Goal: Complete application form: Complete application form

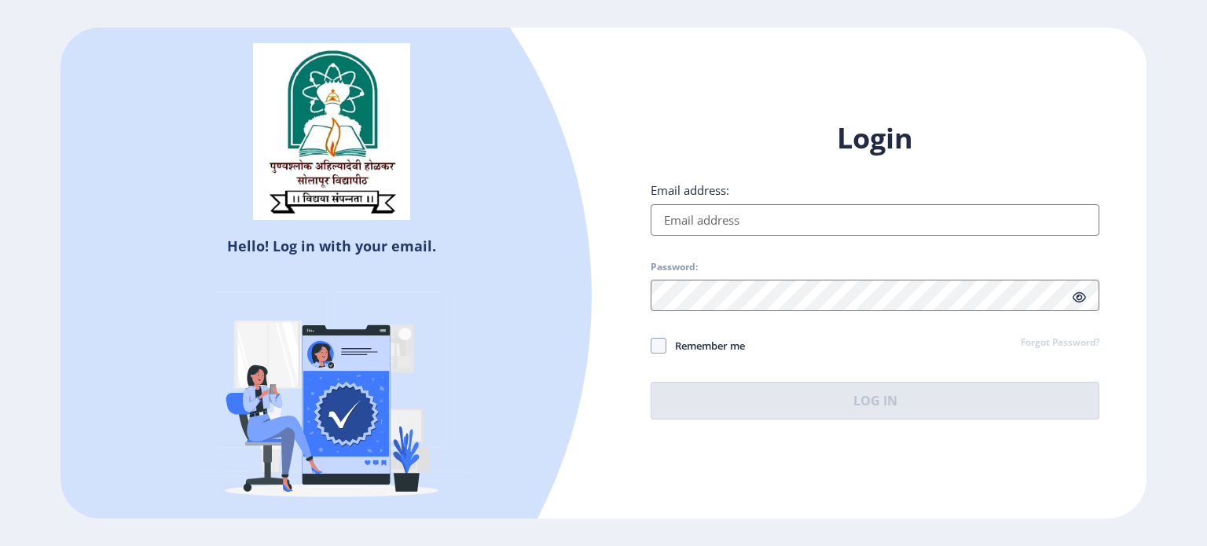
click at [729, 211] on input "Email address:" at bounding box center [875, 219] width 449 height 31
type input "seema.aditya14@gmail.com"
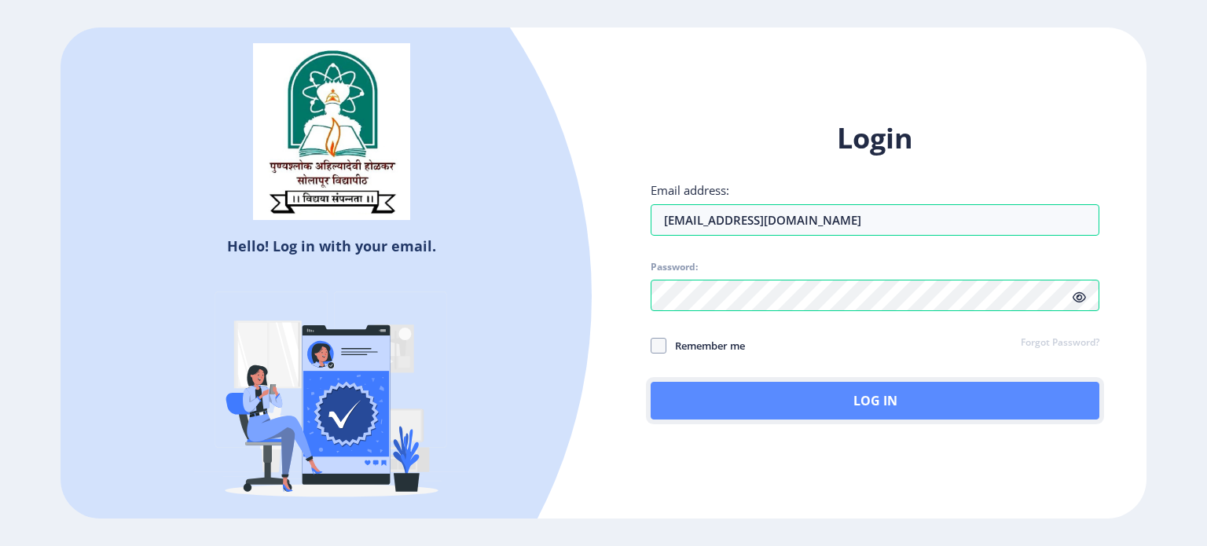
click at [745, 415] on button "Log In" at bounding box center [875, 401] width 449 height 38
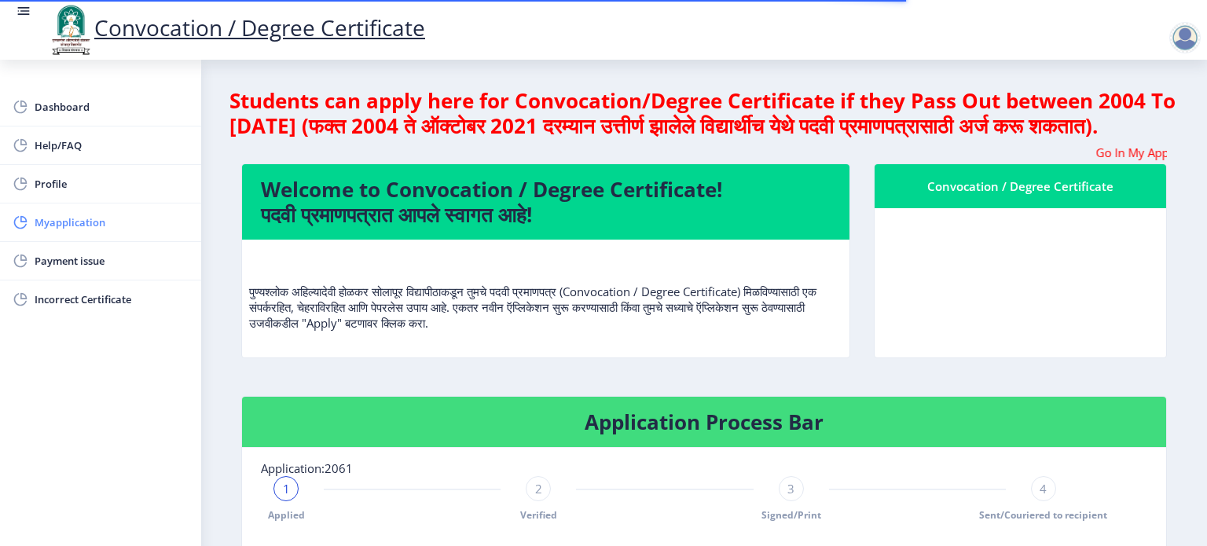
click at [43, 226] on span "Myapplication" at bounding box center [112, 222] width 154 height 19
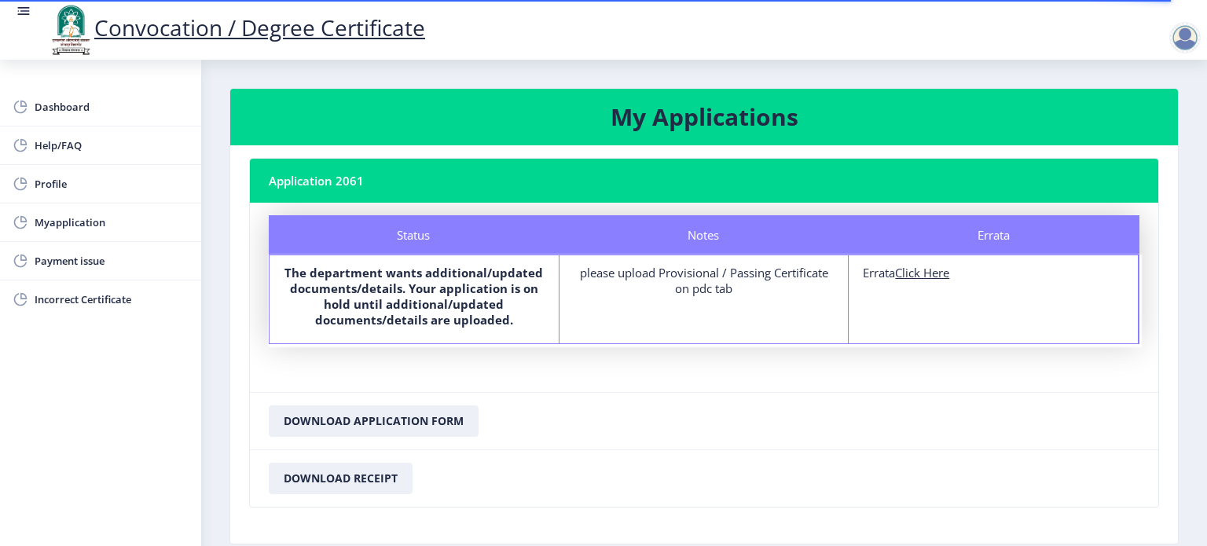
click at [918, 270] on u "Click Here" at bounding box center [922, 273] width 54 height 16
select select
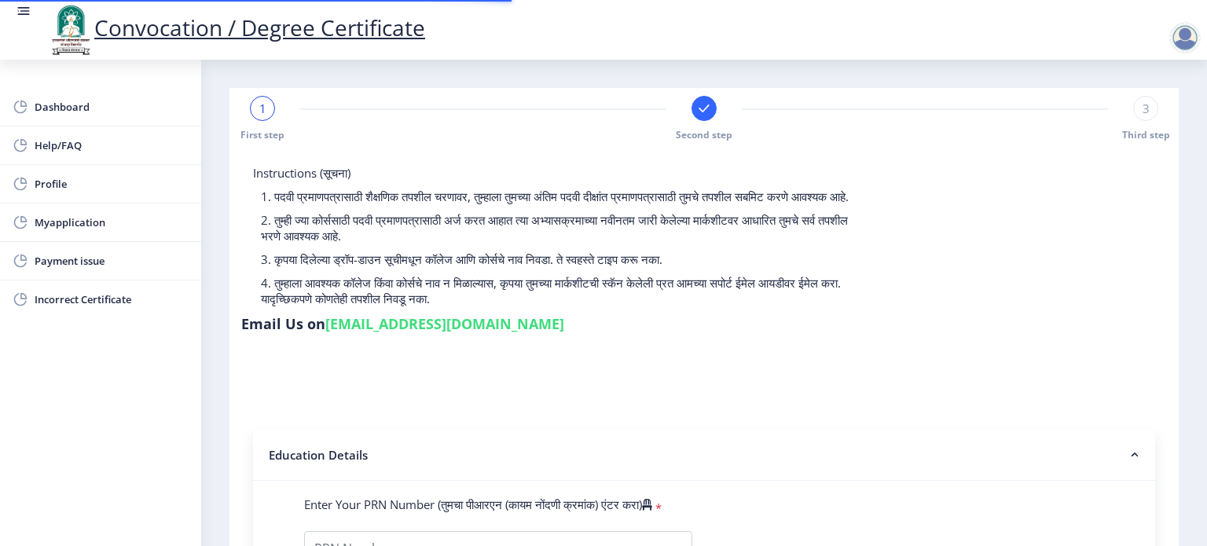
type input "2012032510000301"
select select "Regular"
select select "2016"
select select "May"
select select "FIRST CLASS"
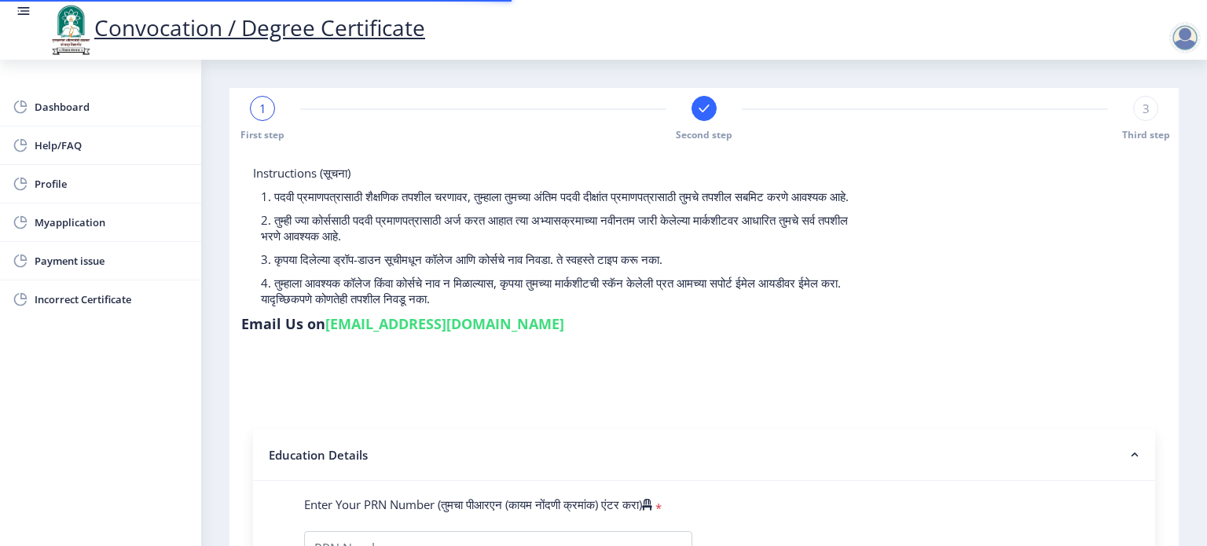
type input "615814"
type input "Awachare Seema Satyavan"
type input "Asha"
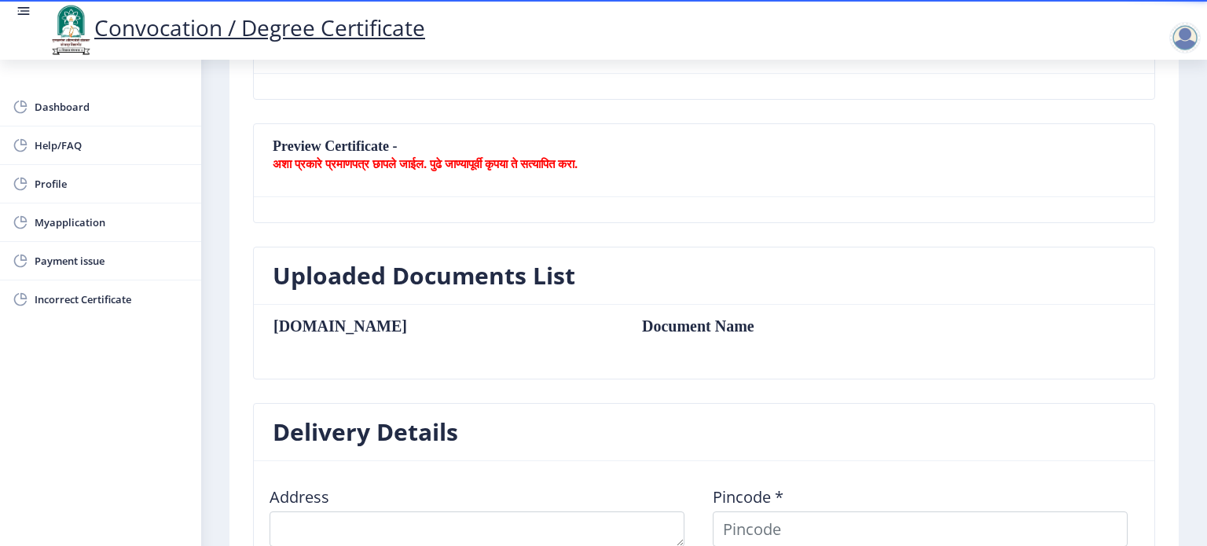
scroll to position [314, 0]
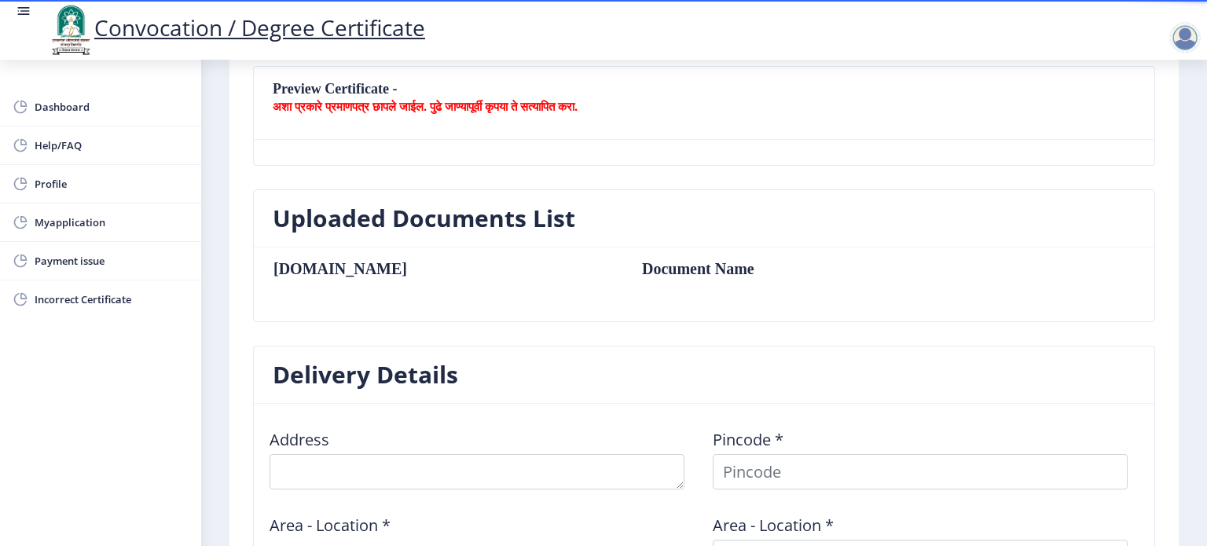
click at [297, 270] on th "Sr.No" at bounding box center [450, 268] width 354 height 17
click at [1198, 427] on nb-layout-column "First step Second step 3 Third step Solapur University Application Form for Con…" at bounding box center [704, 324] width 1006 height 1159
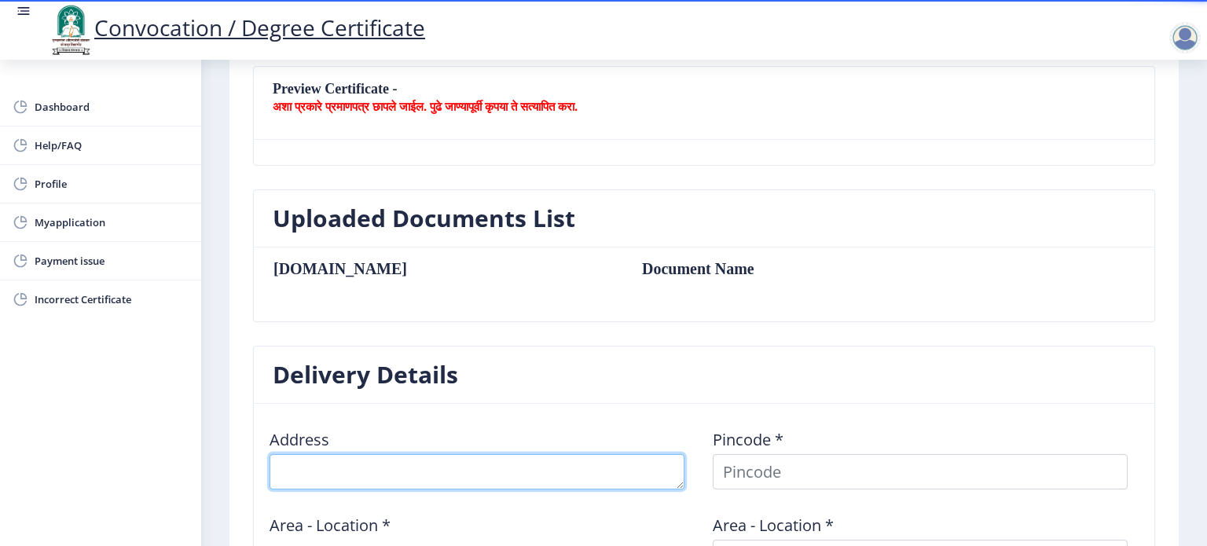
click at [555, 485] on textarea at bounding box center [477, 471] width 415 height 35
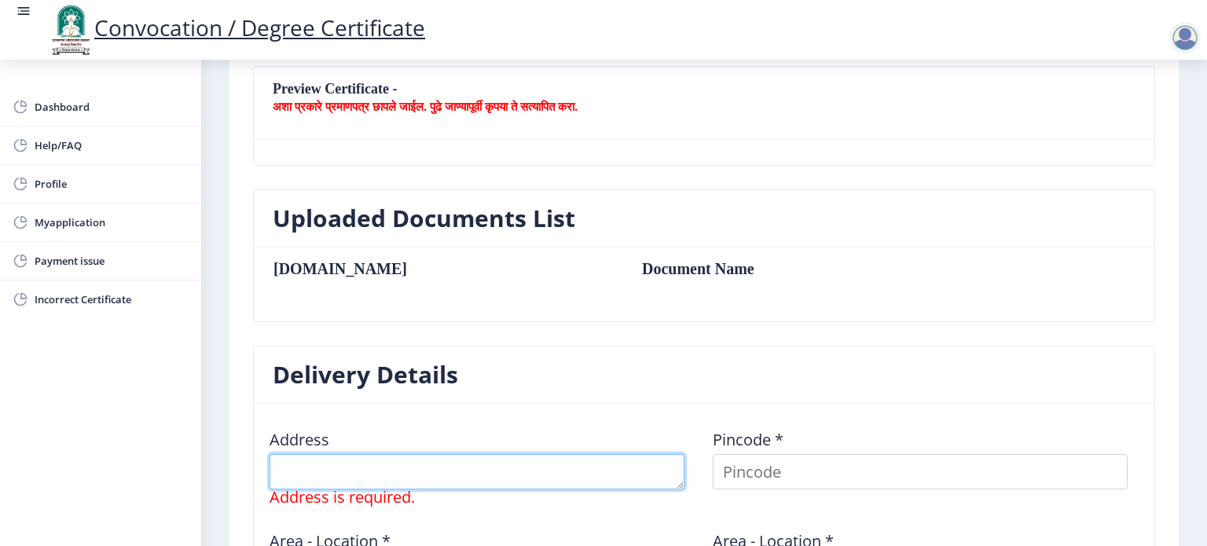
click at [428, 486] on textarea at bounding box center [477, 471] width 415 height 35
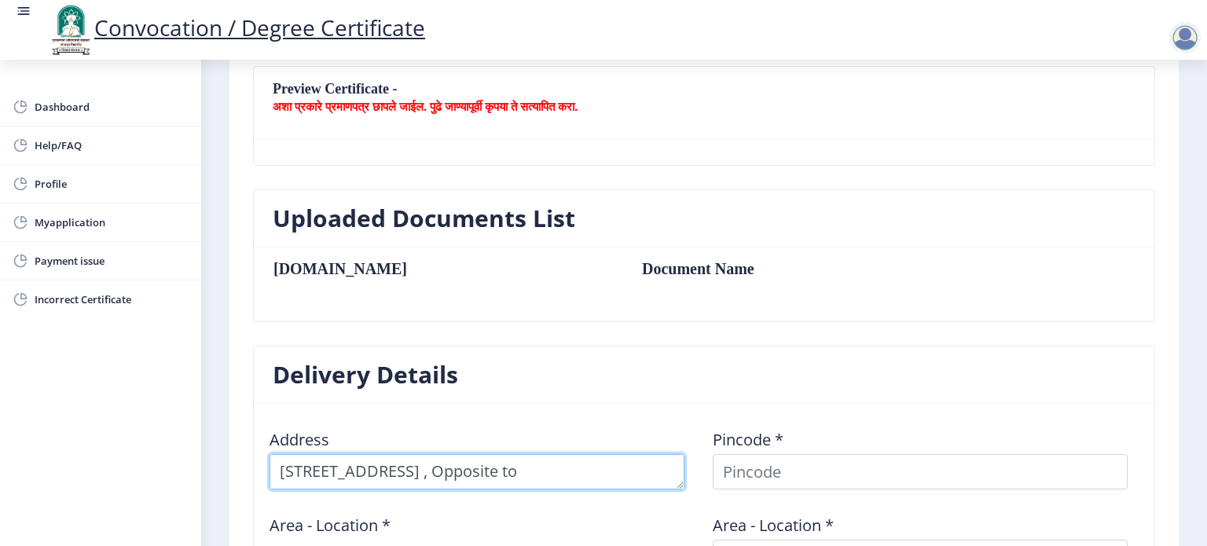
scroll to position [16, 0]
type textarea "Sr no 185 , House no 73,Bhimnagar , Opposite to Ambedkar Bhavan , Pimpri Gaon ,…"
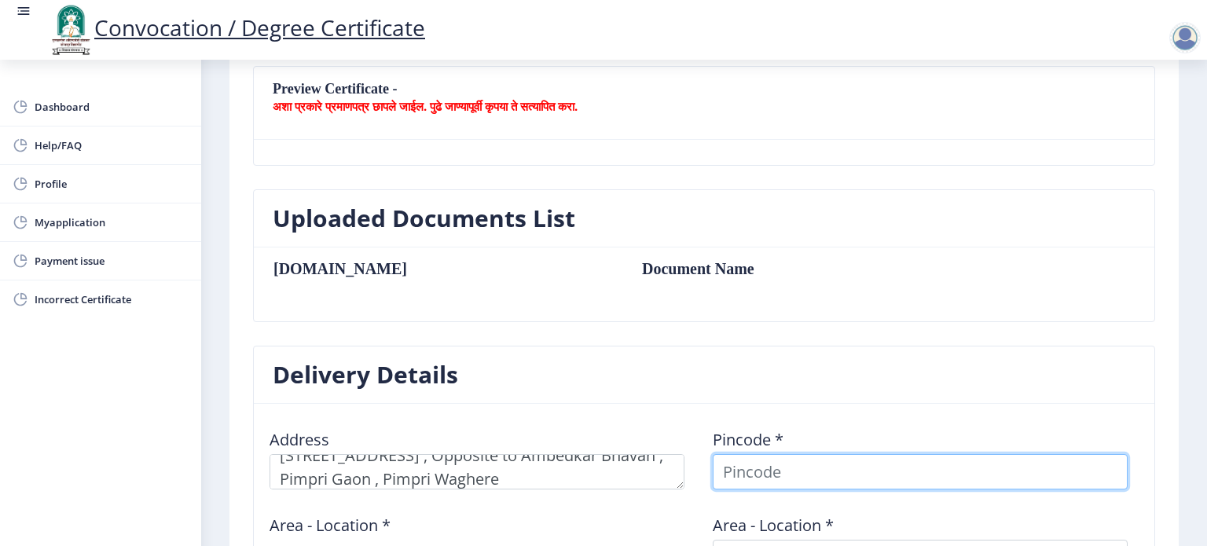
click at [770, 468] on input at bounding box center [920, 471] width 415 height 35
type input "411017"
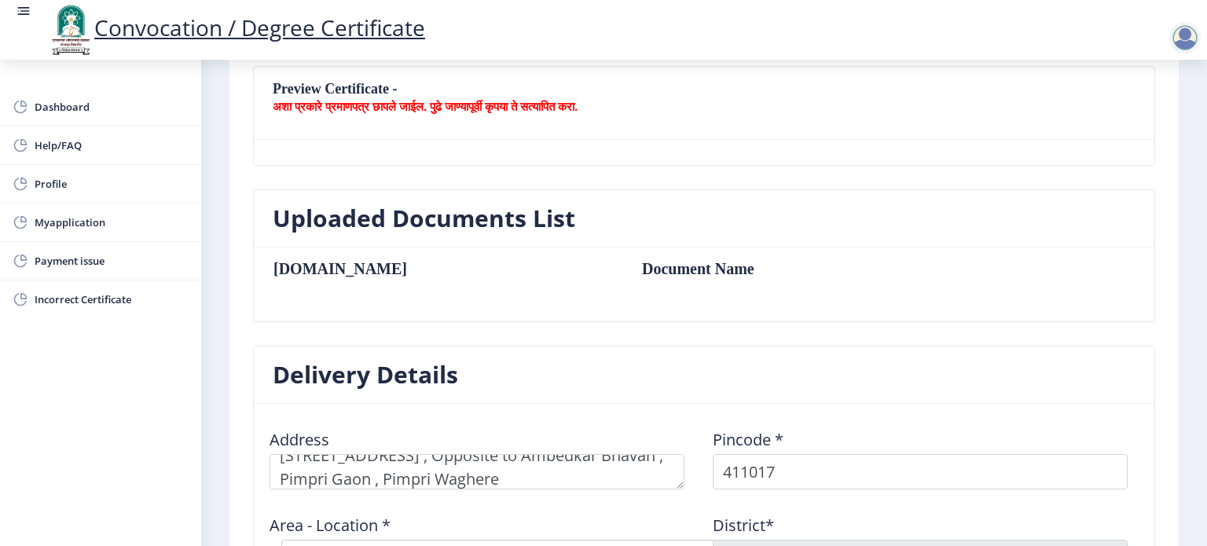
click at [1058, 394] on nb-card-header "Delivery Details" at bounding box center [704, 375] width 901 height 57
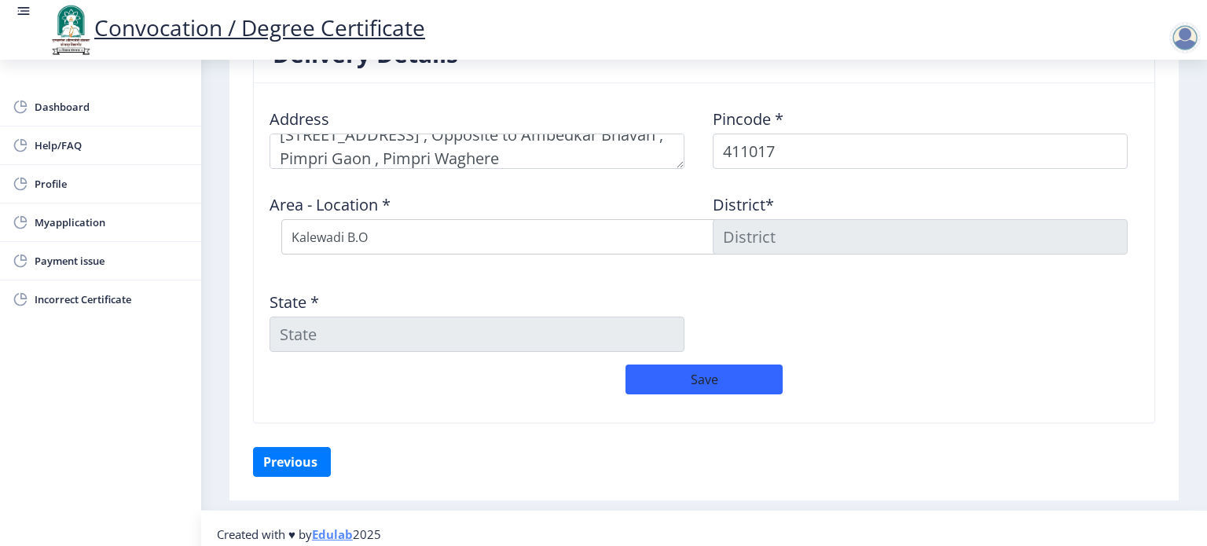
scroll to position [643, 0]
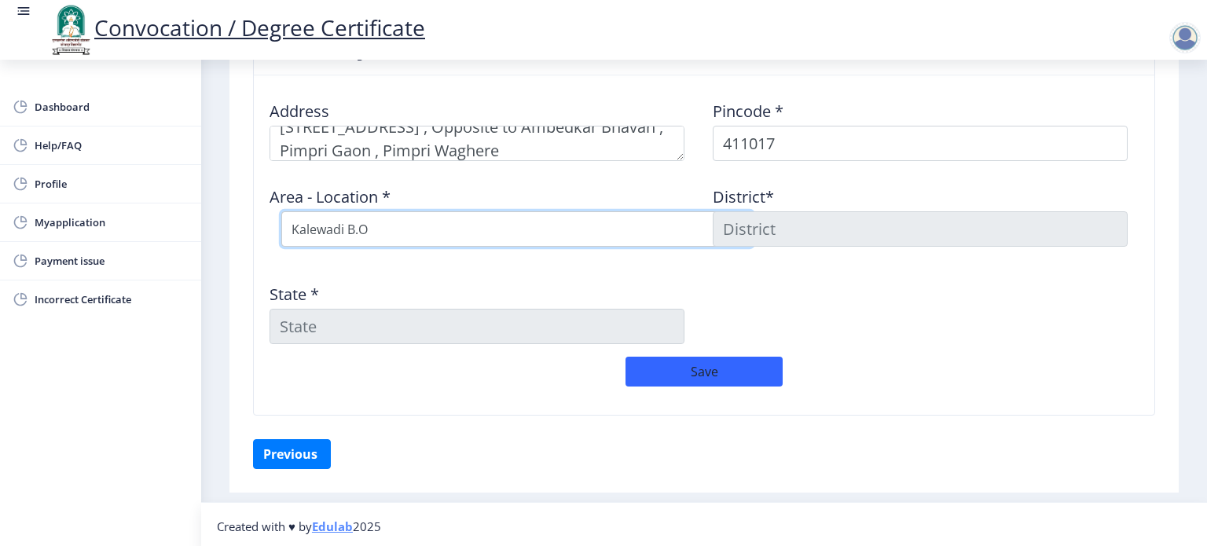
click at [416, 235] on select "Select Area Location Kalewadi B.O Pimpri Colony S.O Pimpri Waghire S.O" at bounding box center [517, 228] width 472 height 35
select select "6: Object"
click at [281, 211] on select "Select Area Location Kalewadi B.O Pimpri Colony S.O Pimpri Waghire S.O" at bounding box center [517, 228] width 472 height 35
type input "Pune"
type input "Maharashtra"
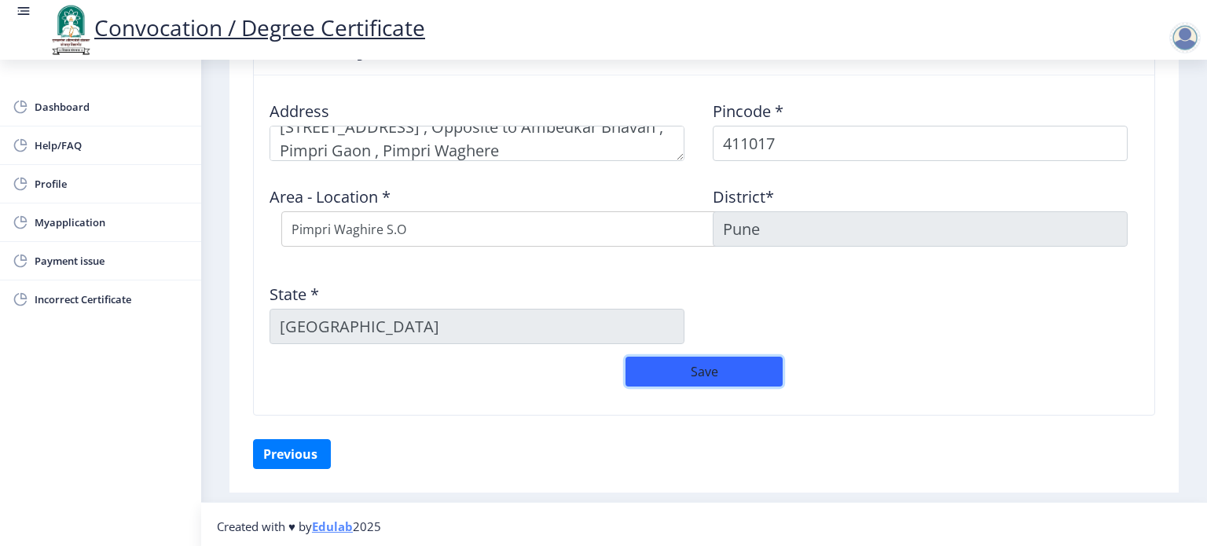
click at [718, 382] on button "Save" at bounding box center [704, 372] width 157 height 30
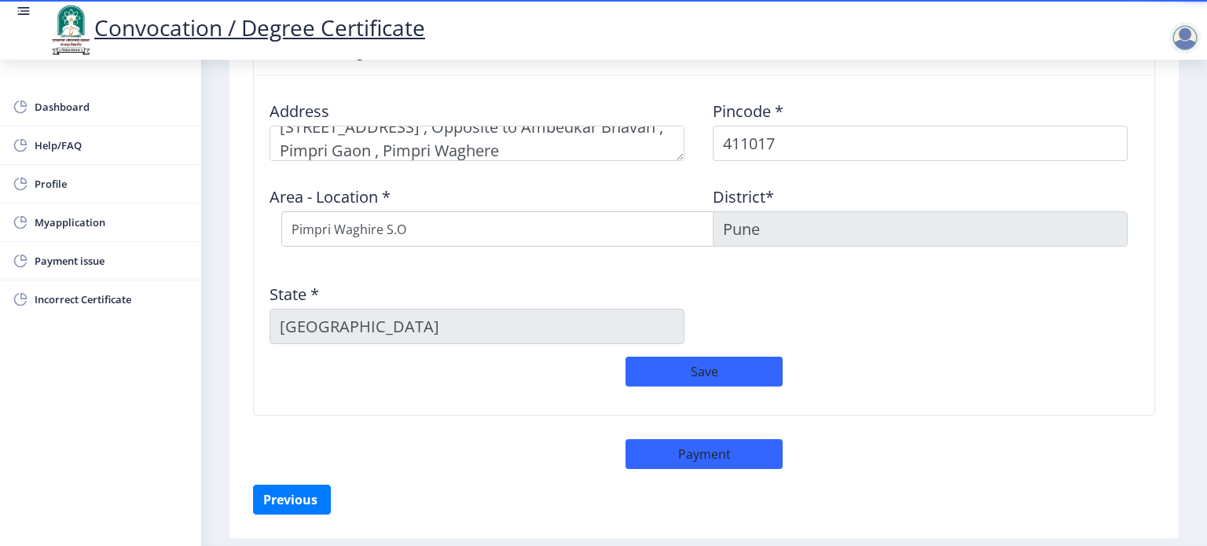
scroll to position [659, 0]
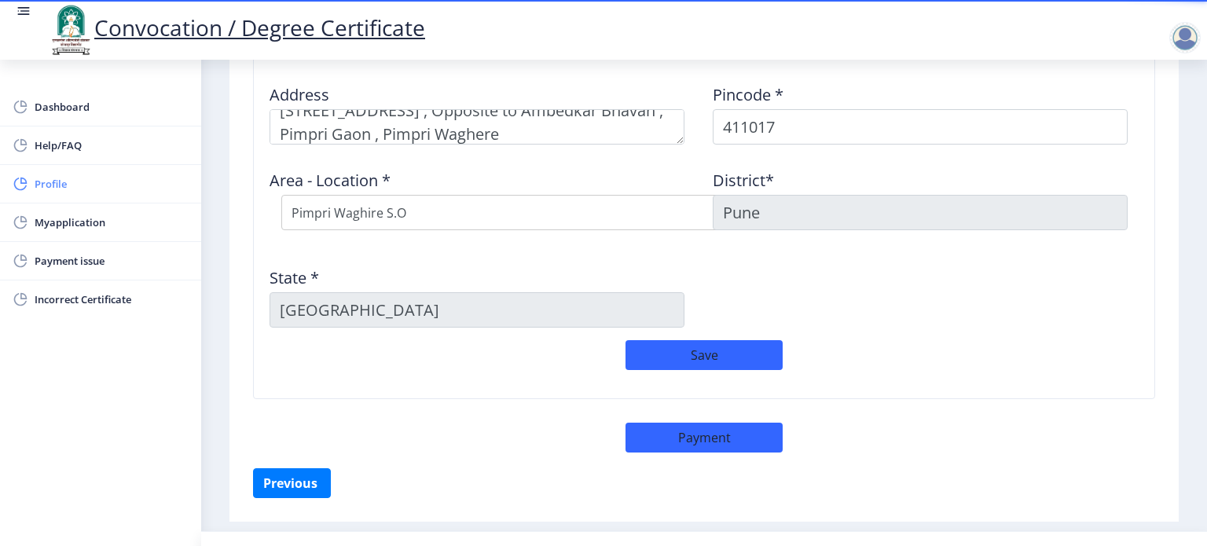
drag, startPoint x: 88, startPoint y: 301, endPoint x: 45, endPoint y: 182, distance: 126.3
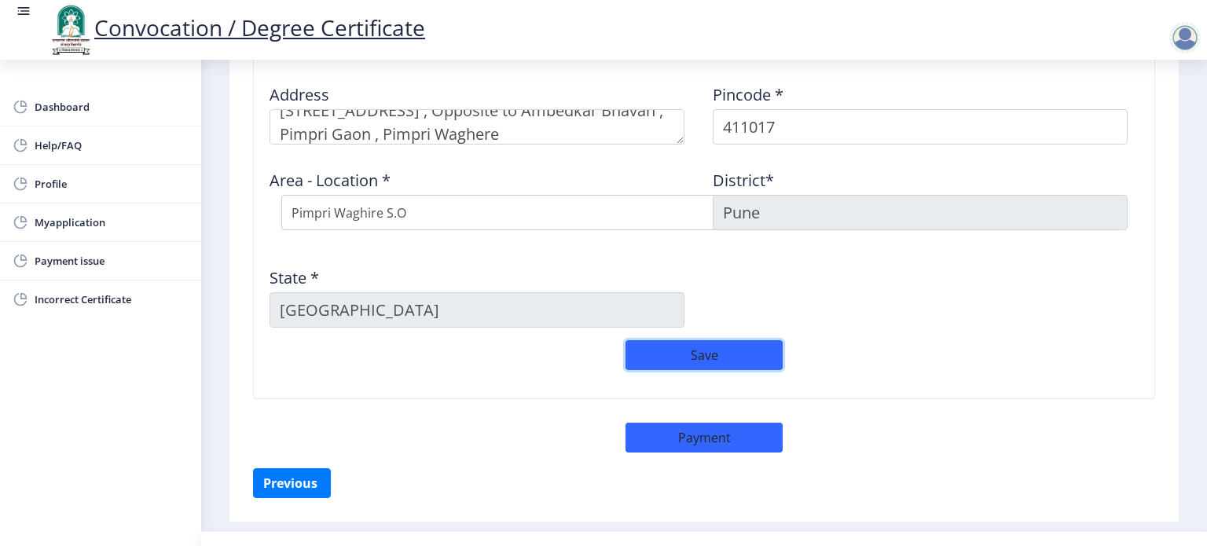
click at [690, 352] on button "Save" at bounding box center [704, 355] width 157 height 30
click at [691, 442] on button "Payment" at bounding box center [704, 438] width 157 height 30
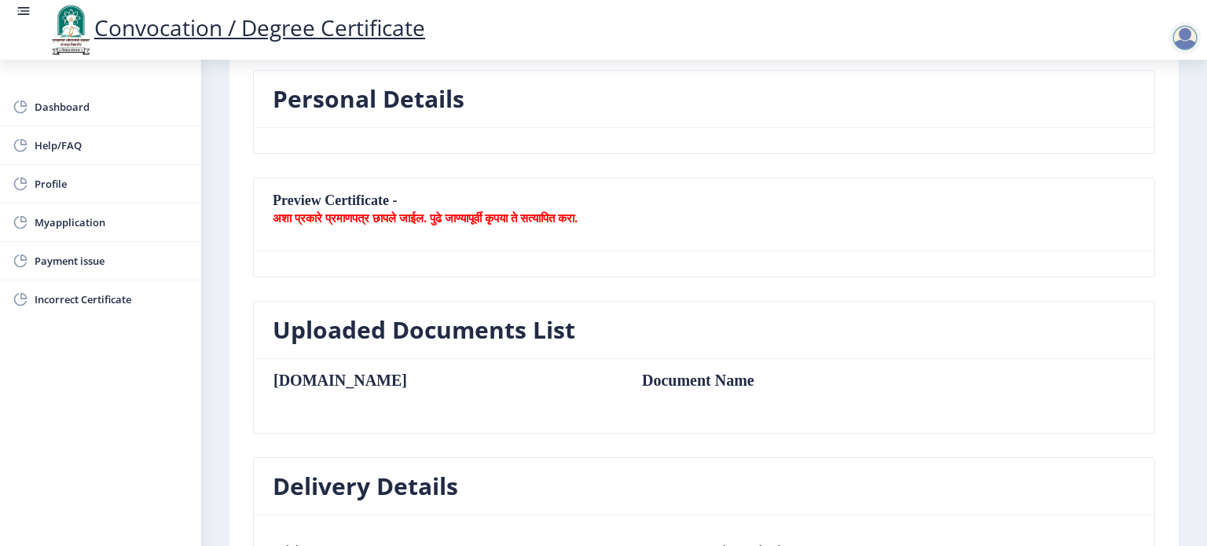
scroll to position [251, 0]
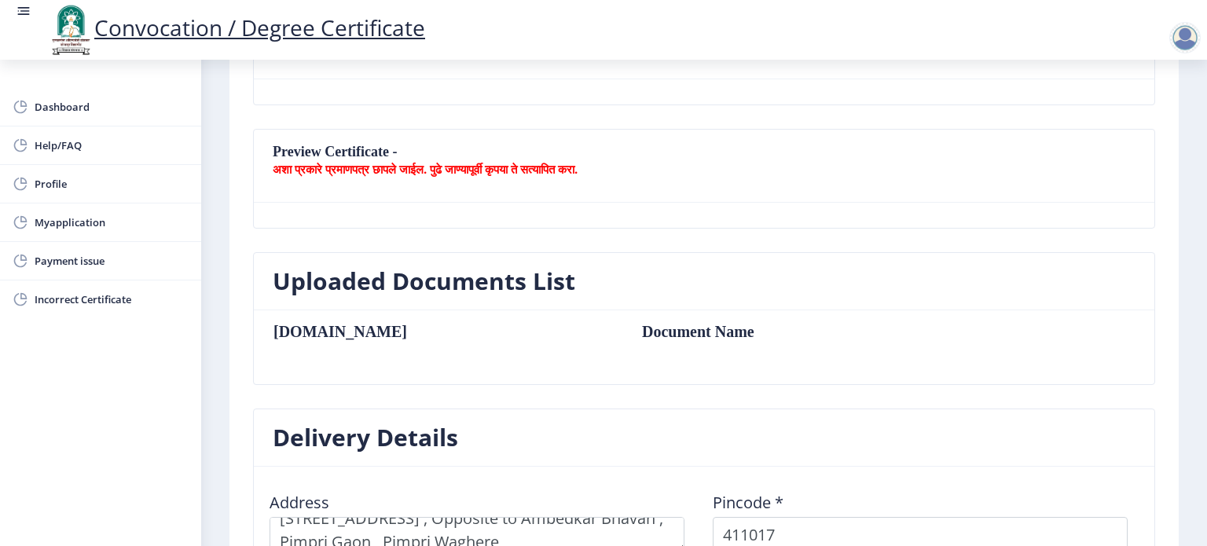
click at [384, 166] on b "अशा प्रकारे प्रमाणपत्र छापले जाईल. पुढे जाण्यापूर्वी कृपया ते सत्यापित करा." at bounding box center [425, 169] width 305 height 16
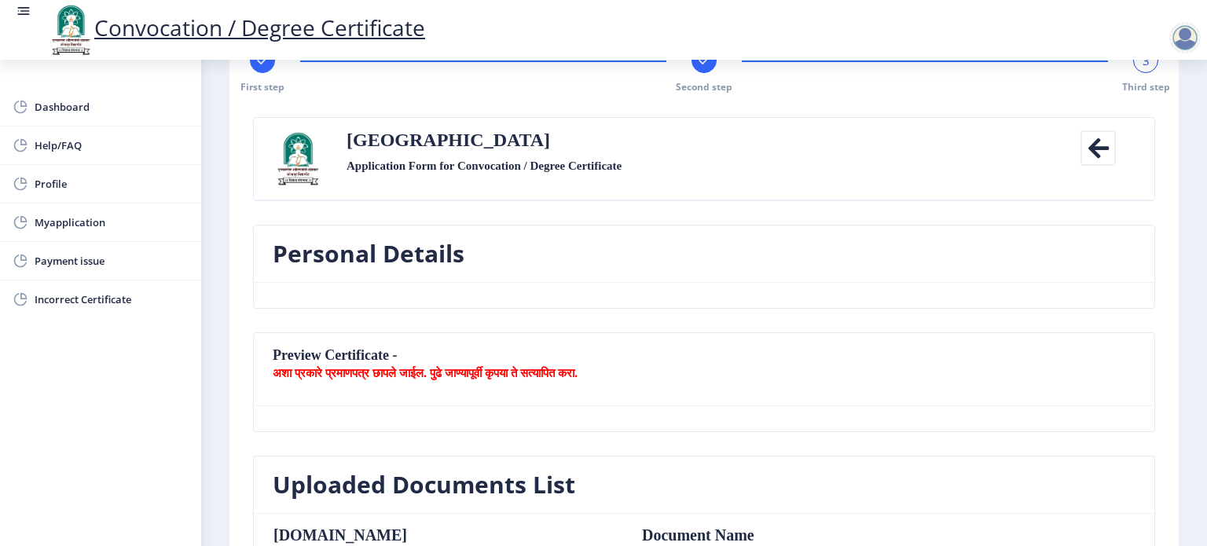
scroll to position [0, 0]
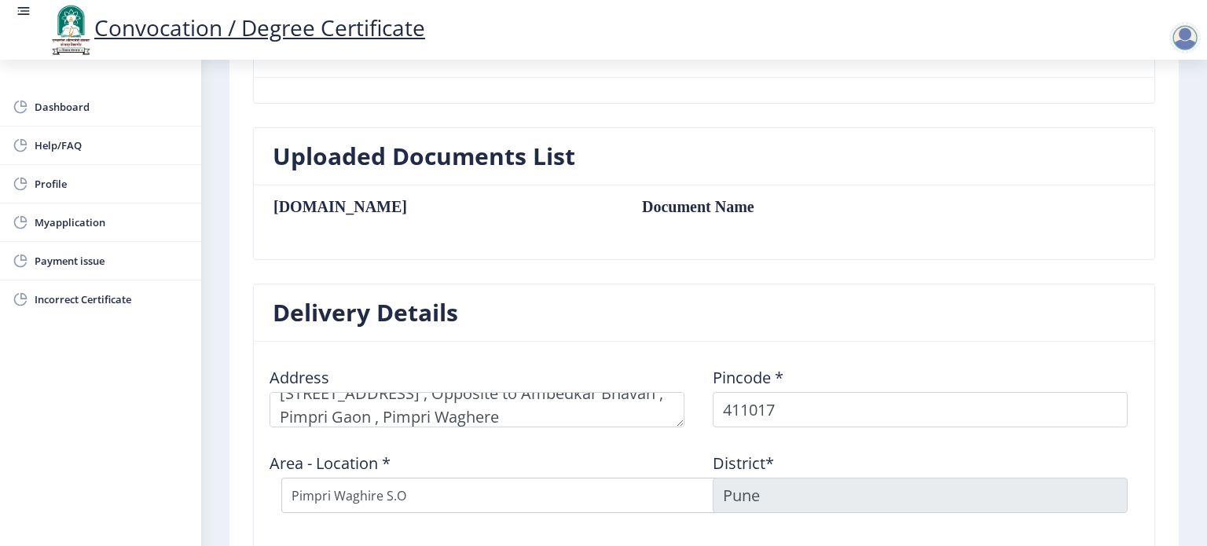
scroll to position [377, 0]
click at [292, 204] on th "Sr.No" at bounding box center [450, 205] width 354 height 17
drag, startPoint x: 292, startPoint y: 204, endPoint x: 673, endPoint y: 83, distance: 399.2
click at [673, 83] on nb-card-body at bounding box center [704, 89] width 901 height 25
click at [1198, 471] on nb-layout-column "First step Second step 3 Third step Solapur University Application Form for Con…" at bounding box center [704, 248] width 1006 height 1131
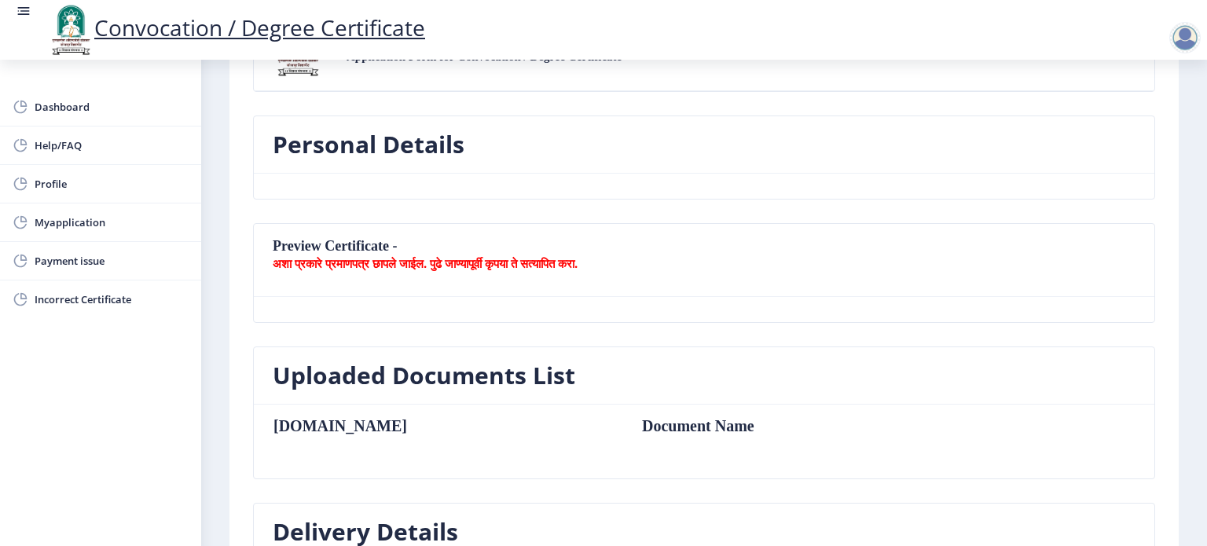
scroll to position [189, 0]
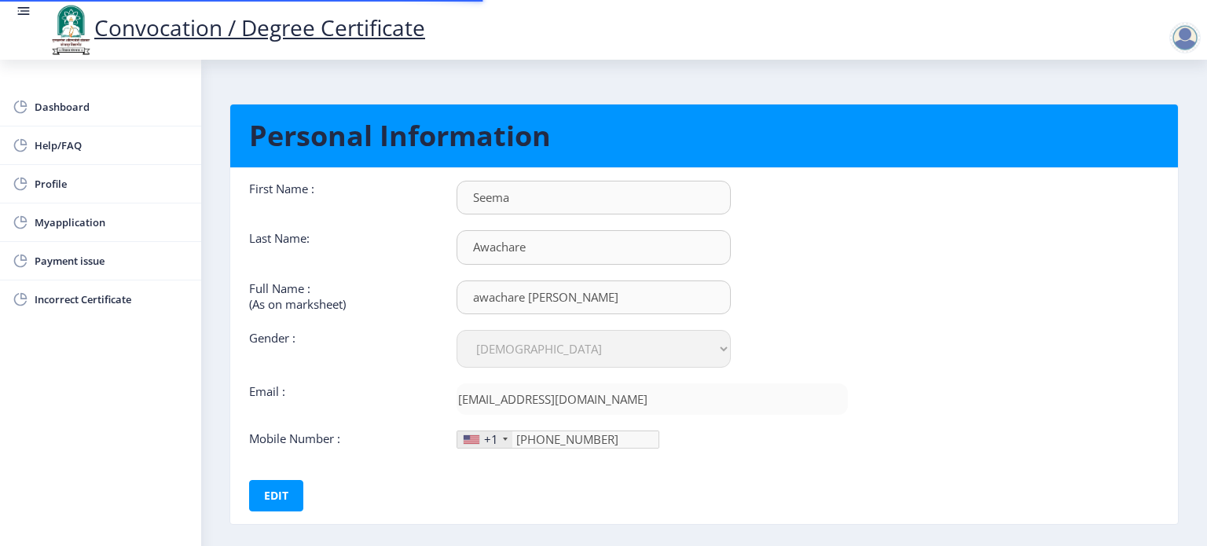
select select "[DEMOGRAPHIC_DATA]"
click at [278, 486] on button "Edit" at bounding box center [276, 495] width 54 height 31
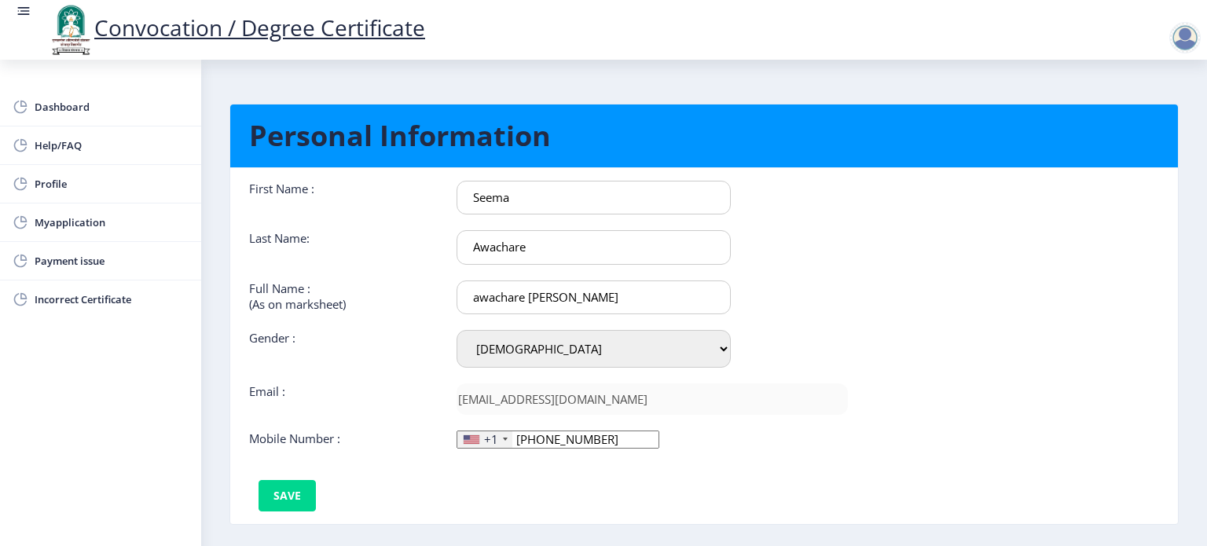
click at [497, 433] on div "+1" at bounding box center [484, 439] width 55 height 17
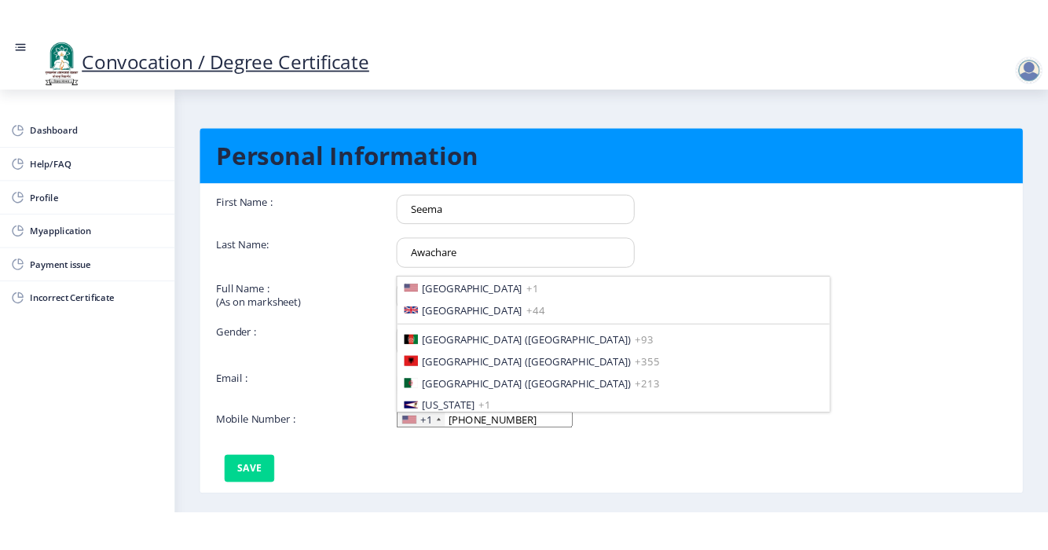
scroll to position [2406, 0]
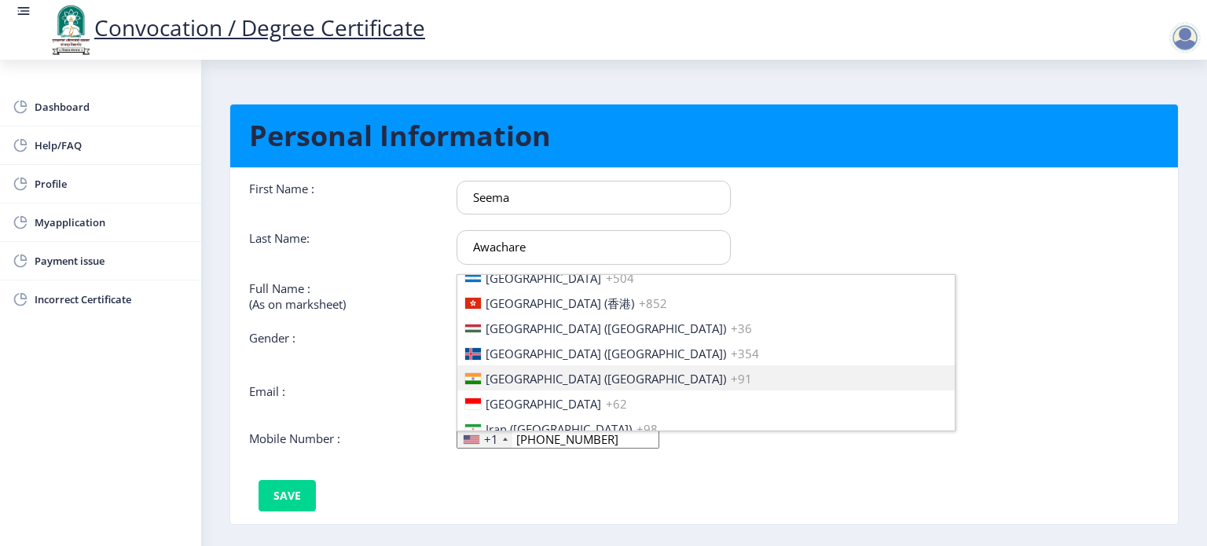
click at [516, 371] on span "[GEOGRAPHIC_DATA] ([GEOGRAPHIC_DATA])" at bounding box center [606, 379] width 240 height 16
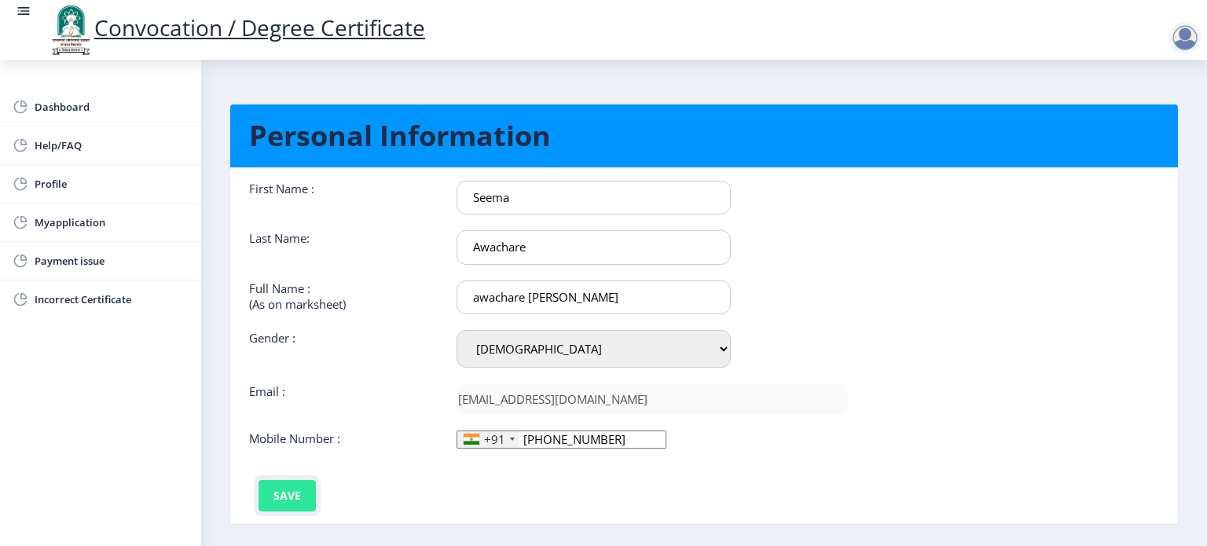
click at [296, 493] on button "Save" at bounding box center [287, 495] width 57 height 31
click at [278, 487] on button "Edit" at bounding box center [276, 495] width 54 height 31
click at [601, 431] on input "[PHONE_NUMBER]" at bounding box center [562, 440] width 210 height 18
click at [586, 437] on input "[PHONE_NUMBER]" at bounding box center [562, 440] width 210 height 18
type input "9"
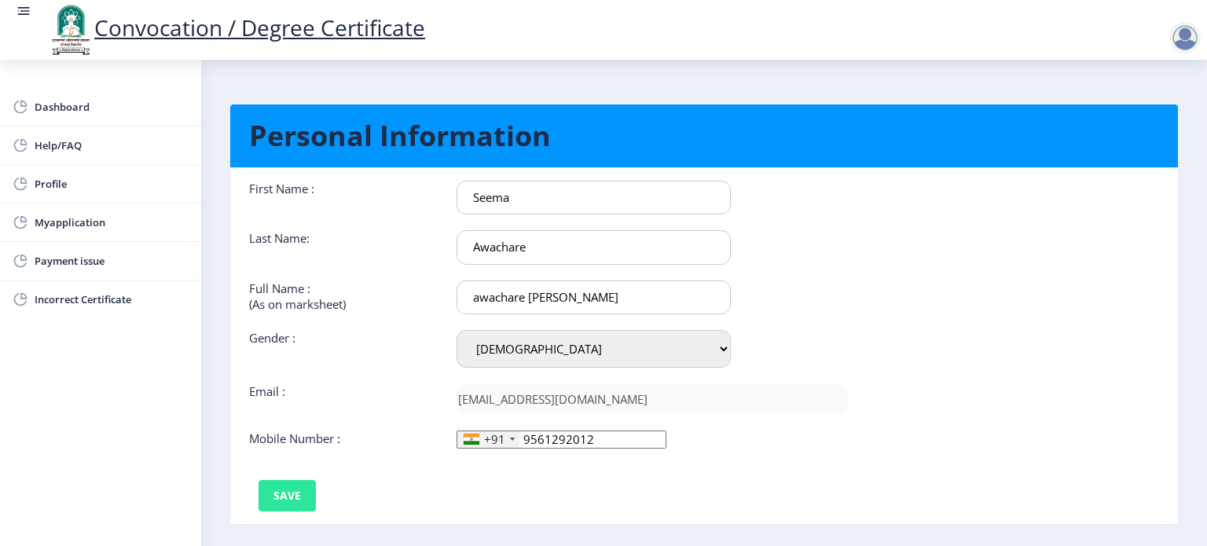
type input "9561292012"
click at [273, 483] on button "Save" at bounding box center [287, 495] width 57 height 31
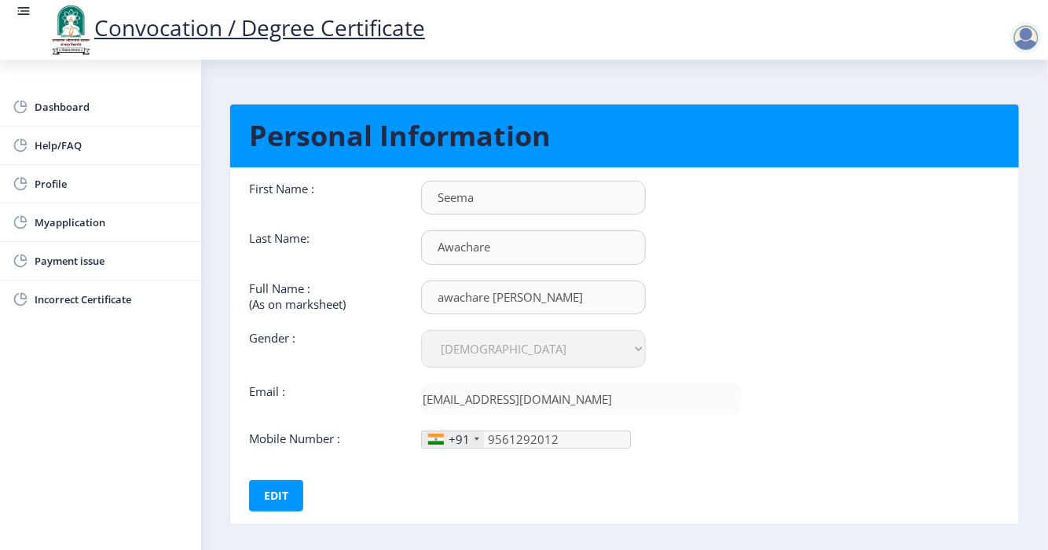
click at [1029, 50] on div at bounding box center [1026, 37] width 31 height 31
